Goal: Navigation & Orientation: Find specific page/section

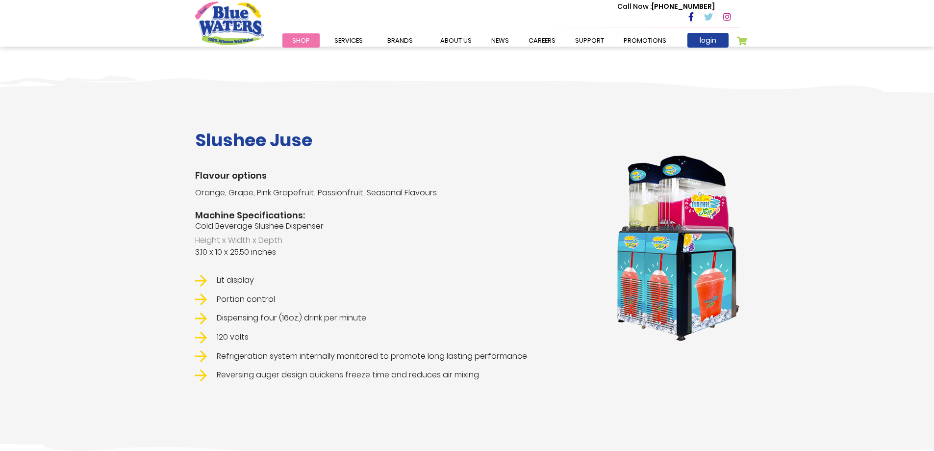
scroll to position [1079, 0]
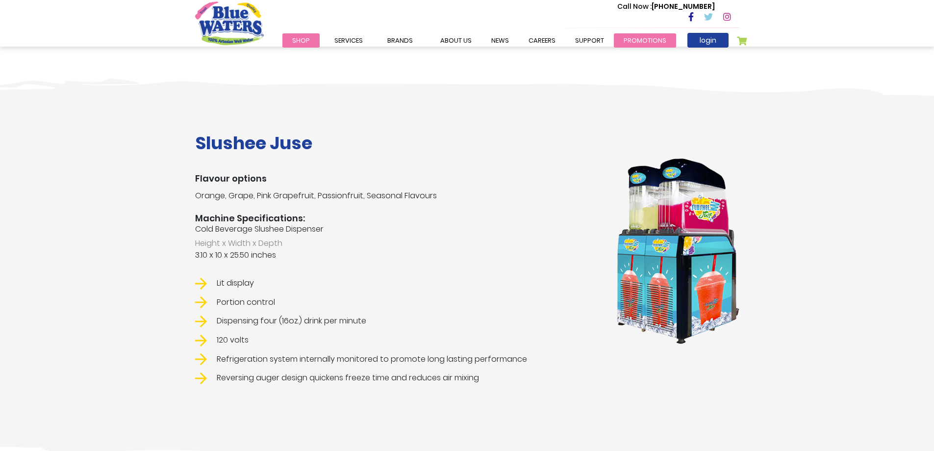
click at [631, 40] on link "Promotions" at bounding box center [645, 40] width 62 height 14
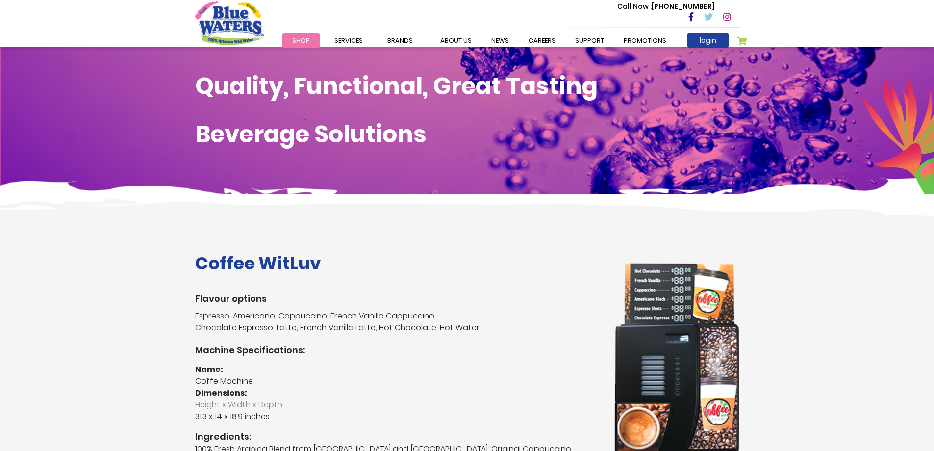
scroll to position [1079, 0]
